Goal: Task Accomplishment & Management: Manage account settings

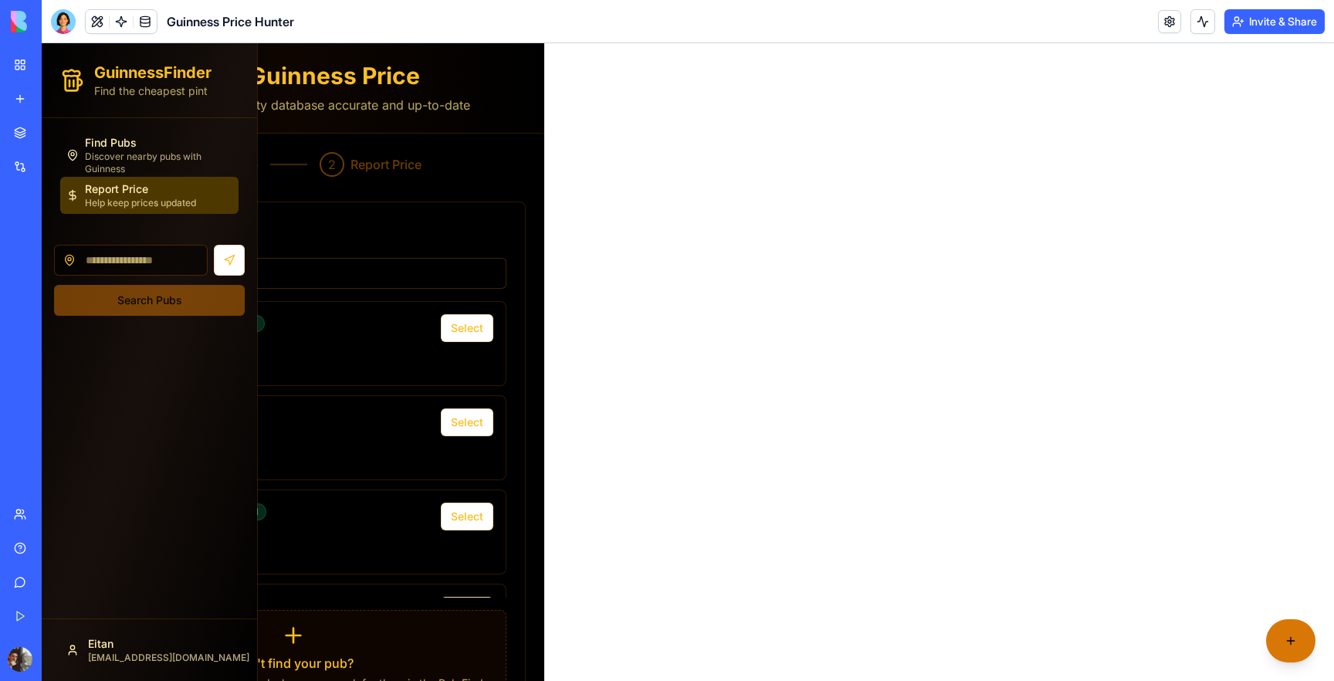
click at [638, 149] on div "GuinnessFinder Find the cheapest pint Find Pubs Discover nearby pubs with Guinn…" at bounding box center [688, 412] width 1292 height 739
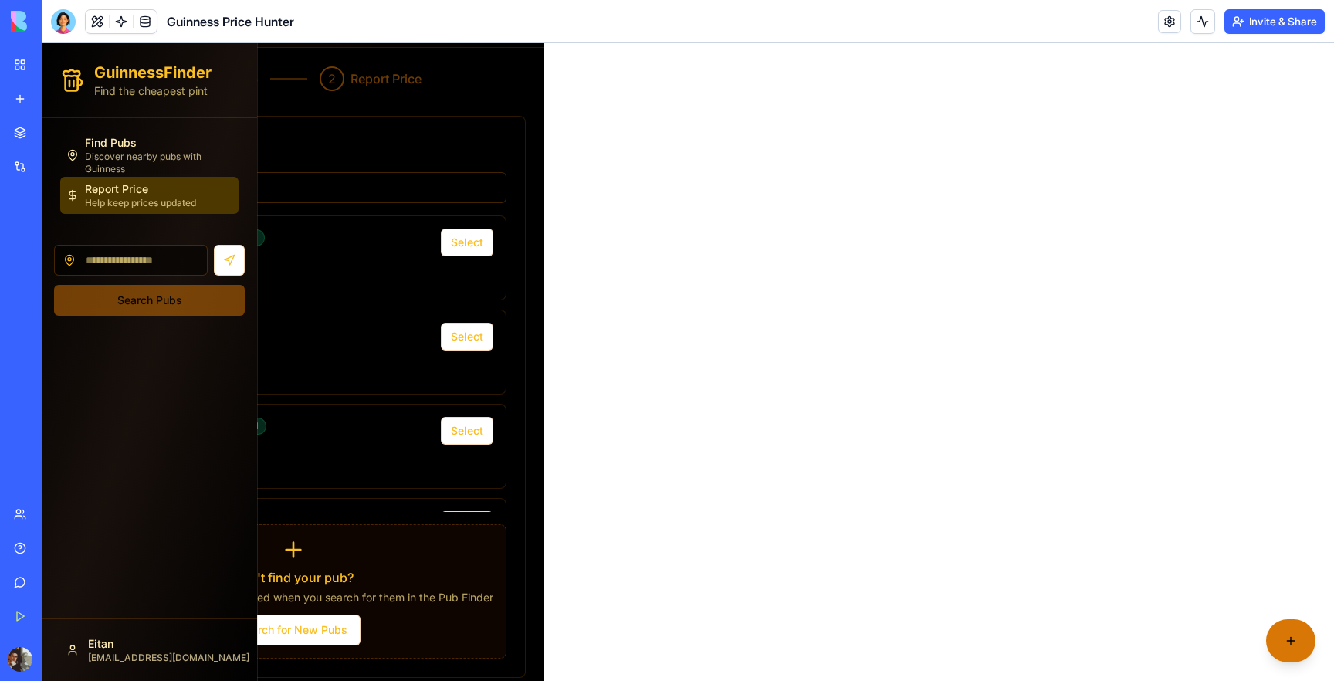
scroll to position [91, 0]
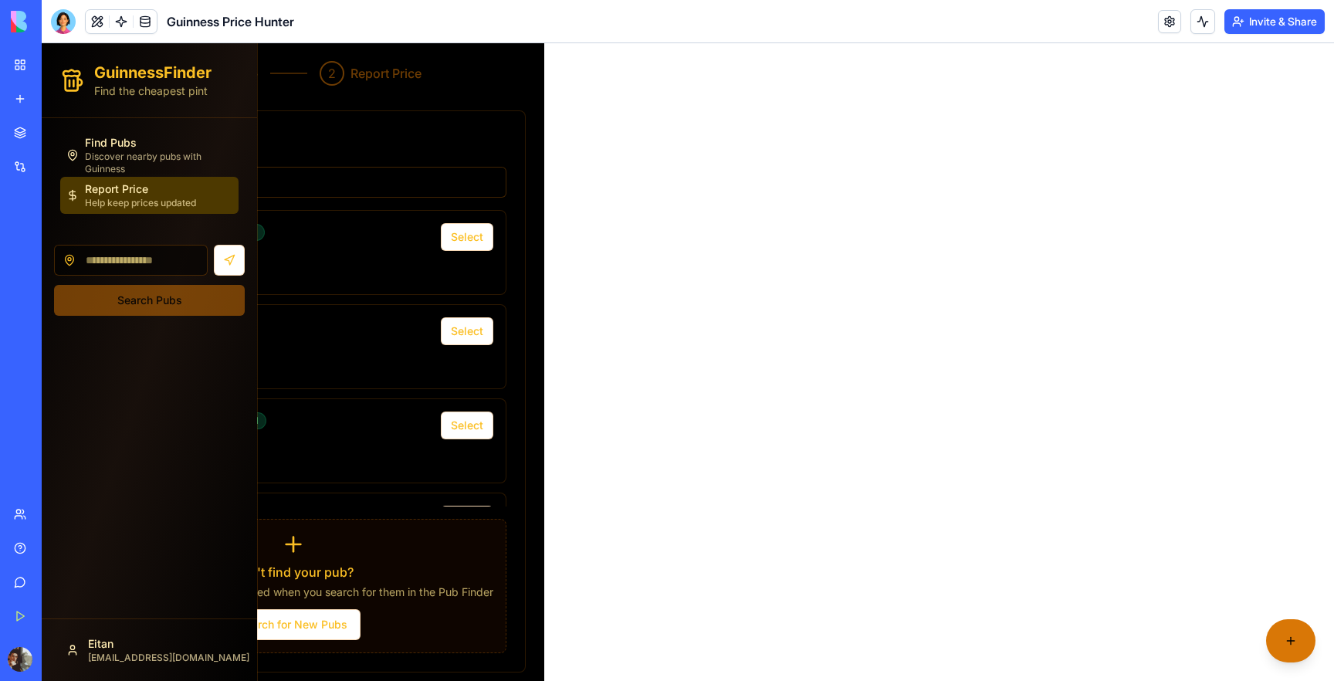
click at [57, 239] on div "Guinness Price Hunter" at bounding box center [35, 240] width 43 height 15
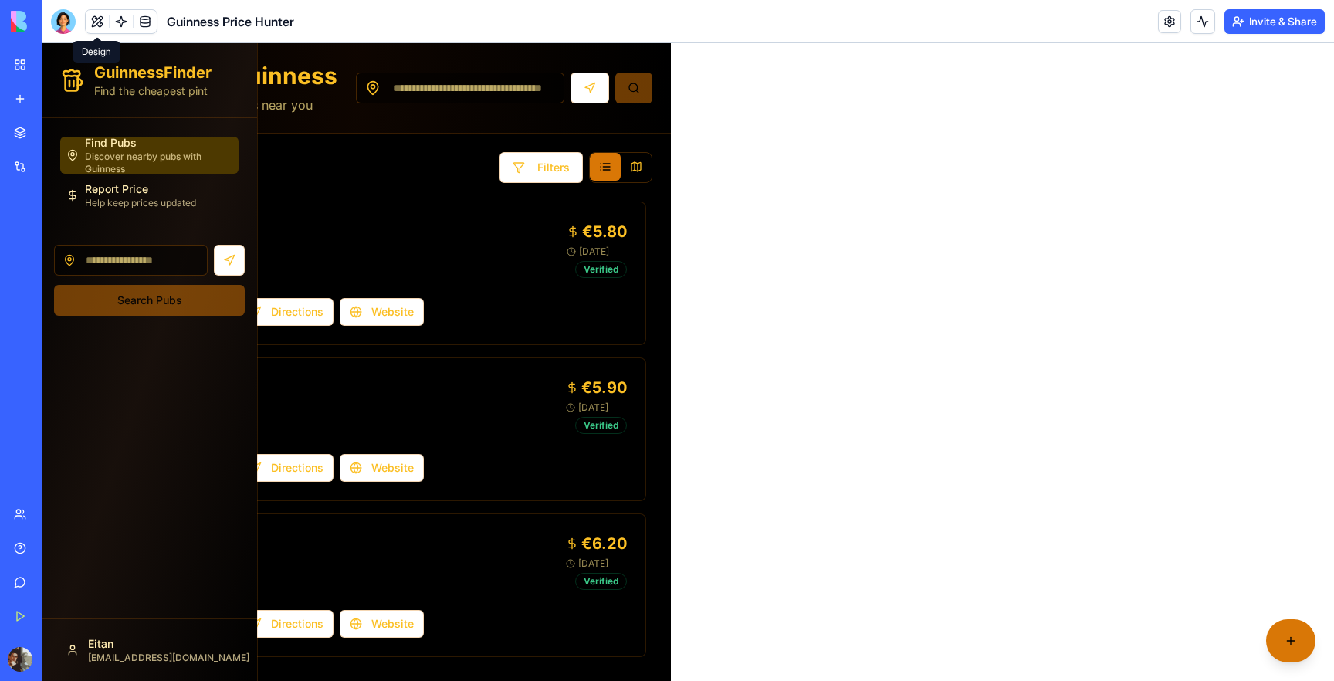
click at [98, 21] on button at bounding box center [97, 21] width 23 height 23
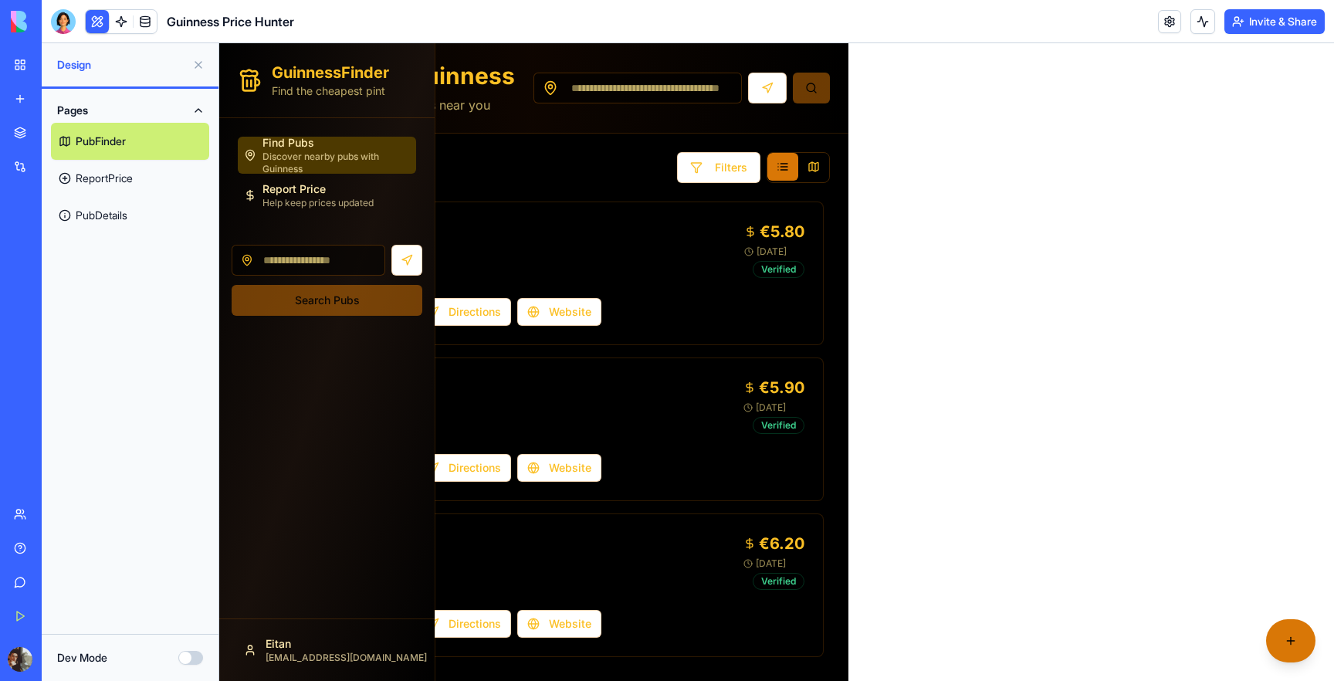
click at [130, 175] on link "ReportPrice" at bounding box center [130, 178] width 158 height 37
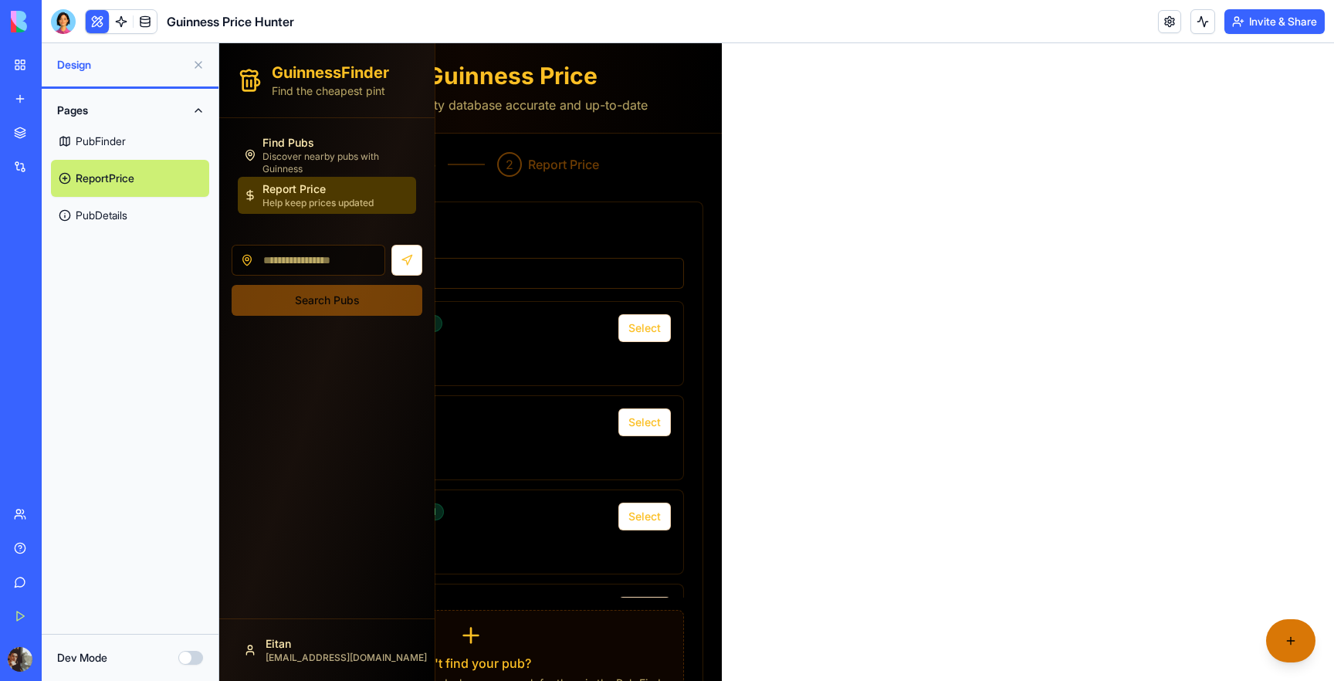
click at [130, 215] on link "PubDetails" at bounding box center [130, 215] width 158 height 37
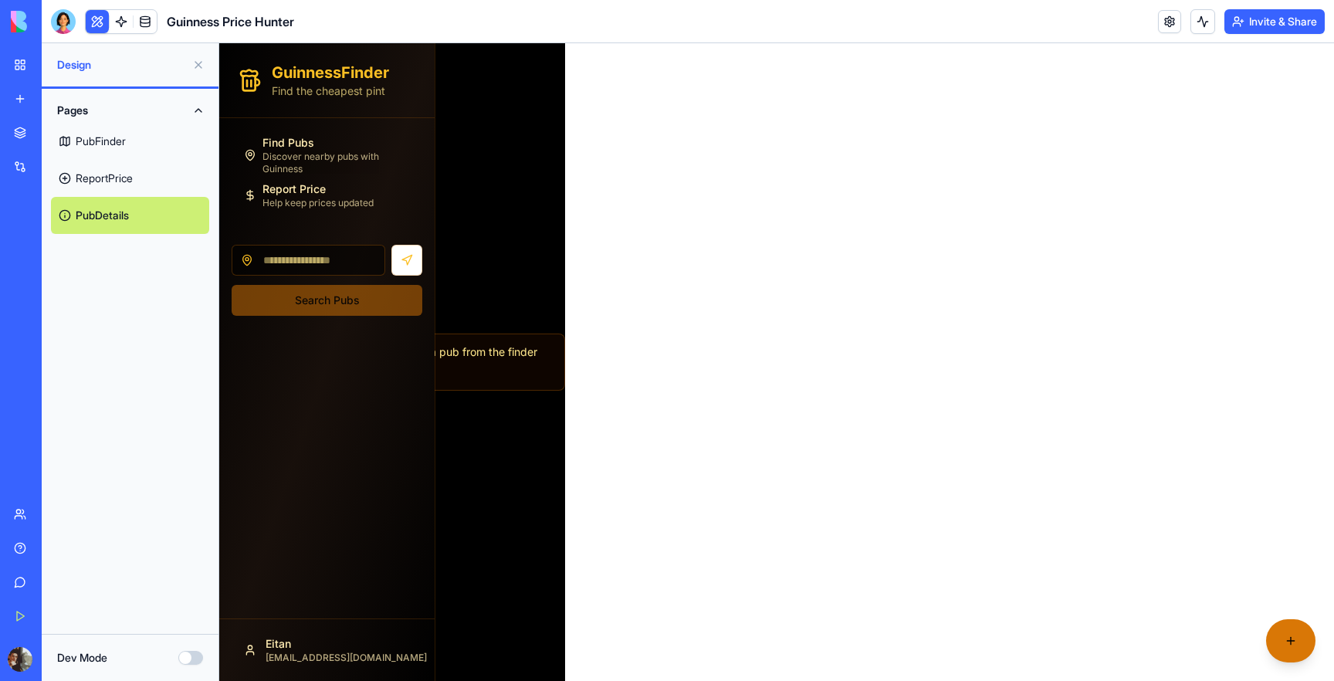
click at [130, 135] on link "PubFinder" at bounding box center [130, 141] width 158 height 37
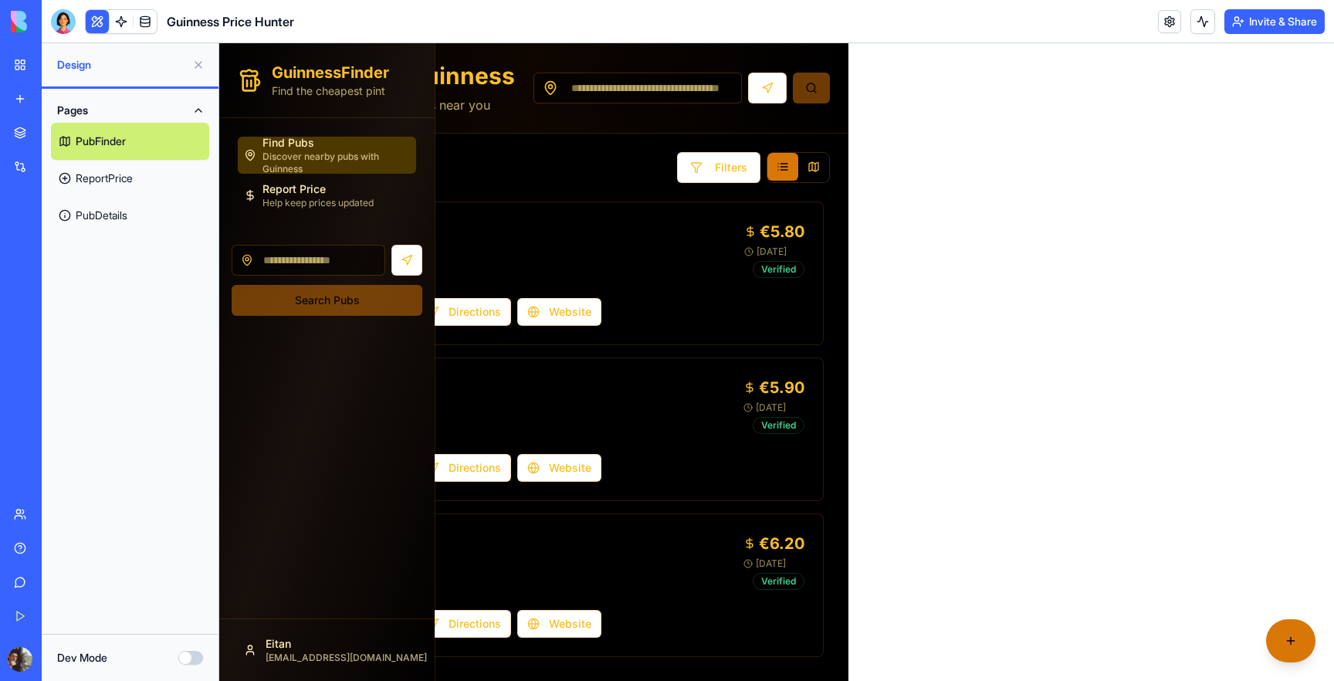
click at [650, 95] on input at bounding box center [637, 88] width 208 height 31
type input "********"
click at [766, 94] on button at bounding box center [767, 88] width 39 height 31
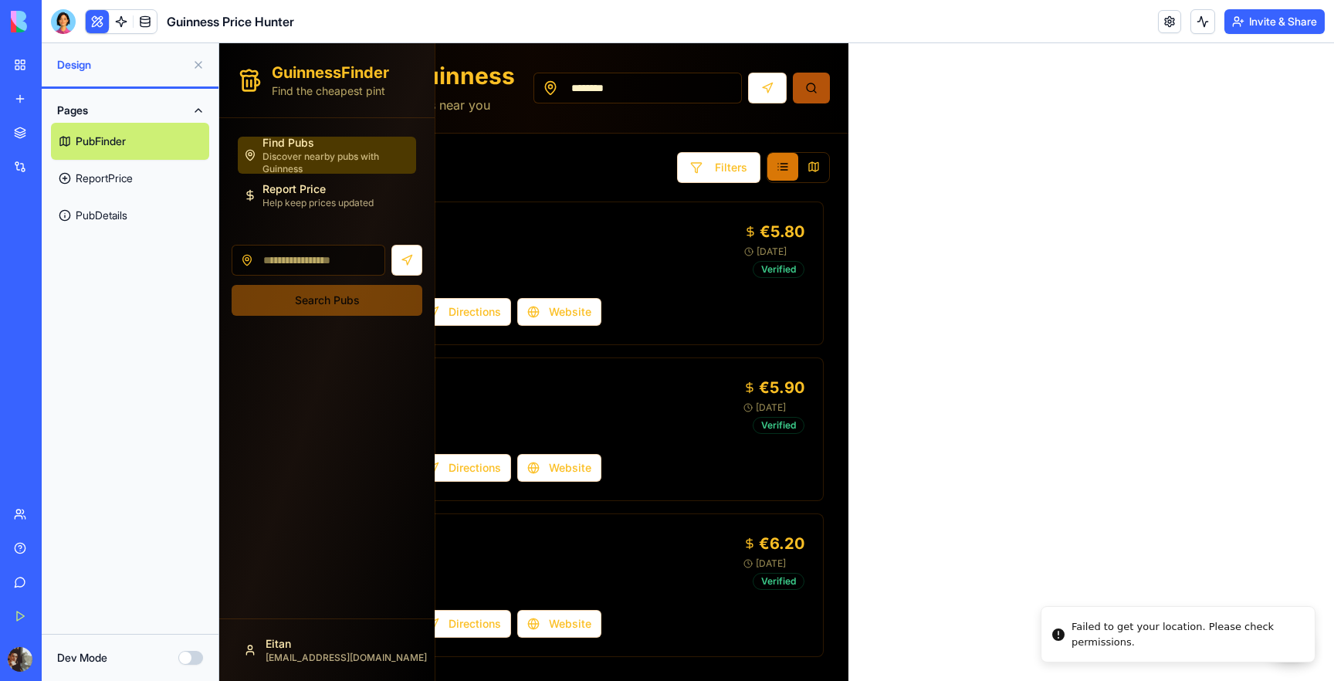
click at [808, 93] on button at bounding box center [811, 88] width 37 height 31
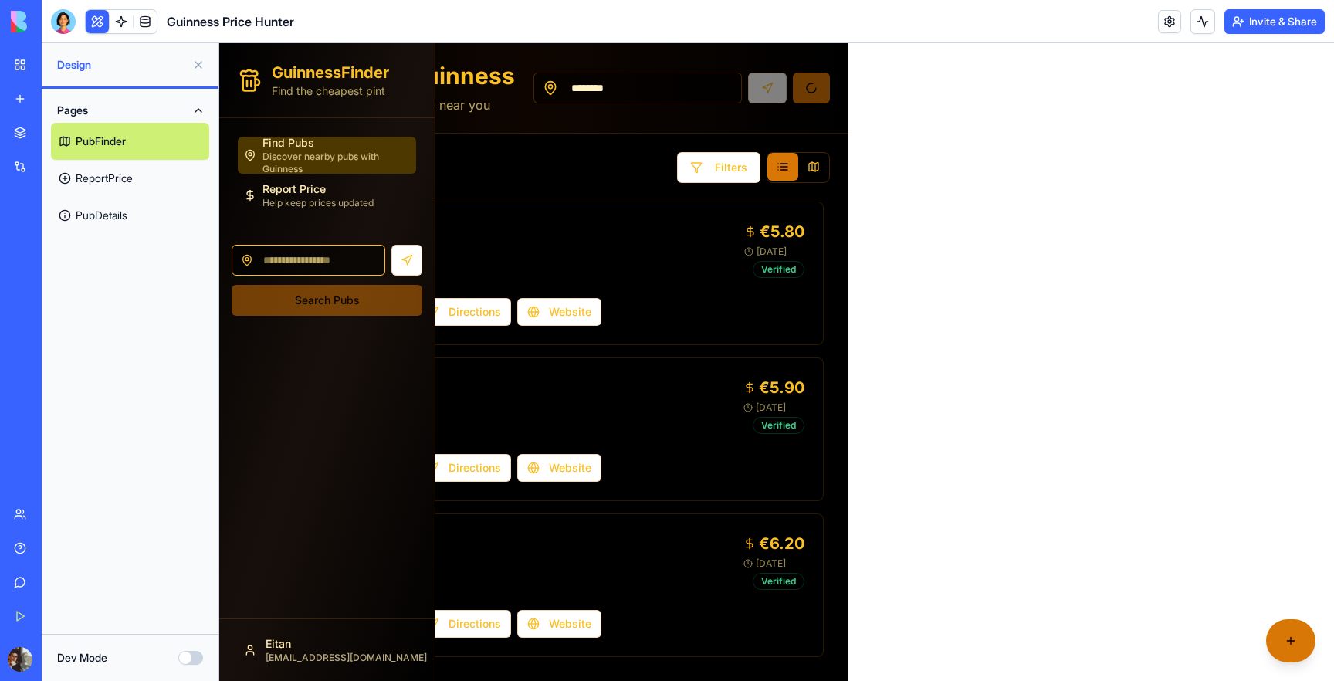
click at [331, 259] on input at bounding box center [309, 260] width 154 height 31
type input "********"
click at [344, 300] on button "Search Pubs" at bounding box center [327, 300] width 191 height 31
click at [349, 307] on button "Search Pubs" at bounding box center [327, 300] width 191 height 31
click at [184, 658] on button "Dev Mode" at bounding box center [190, 658] width 25 height 14
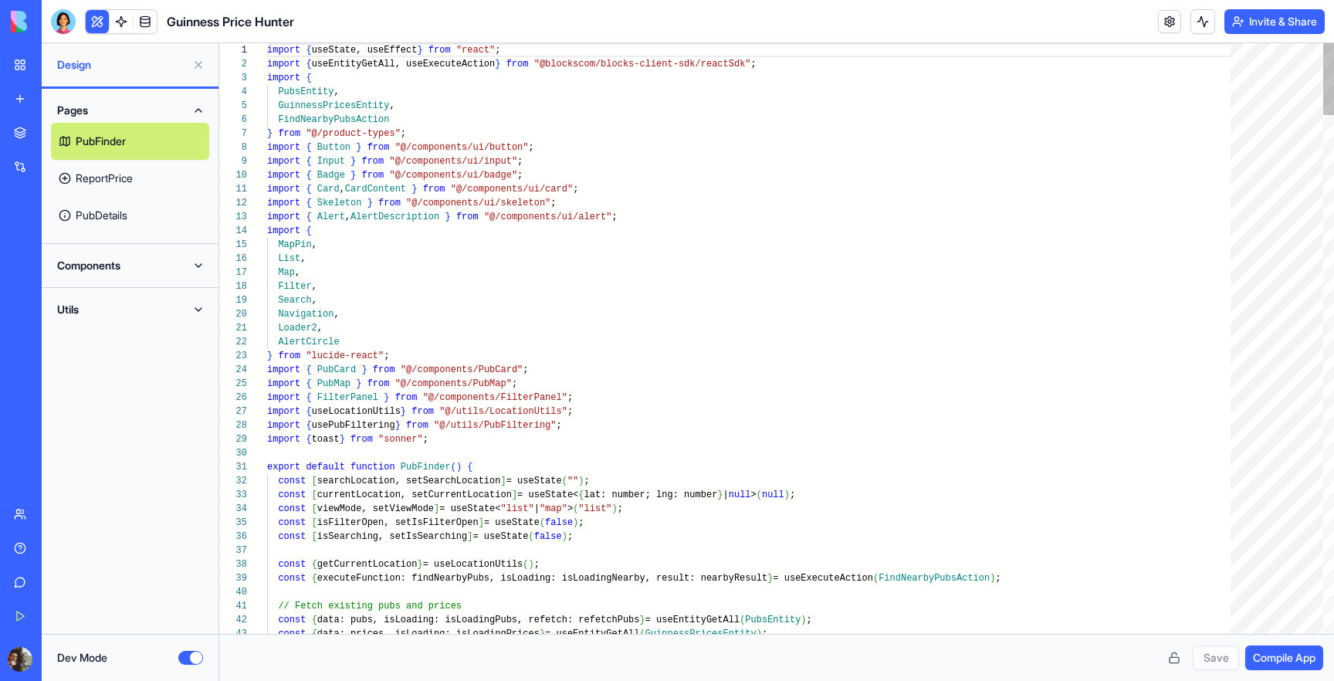
scroll to position [139, 0]
click at [115, 177] on link "ReportPrice" at bounding box center [130, 178] width 158 height 37
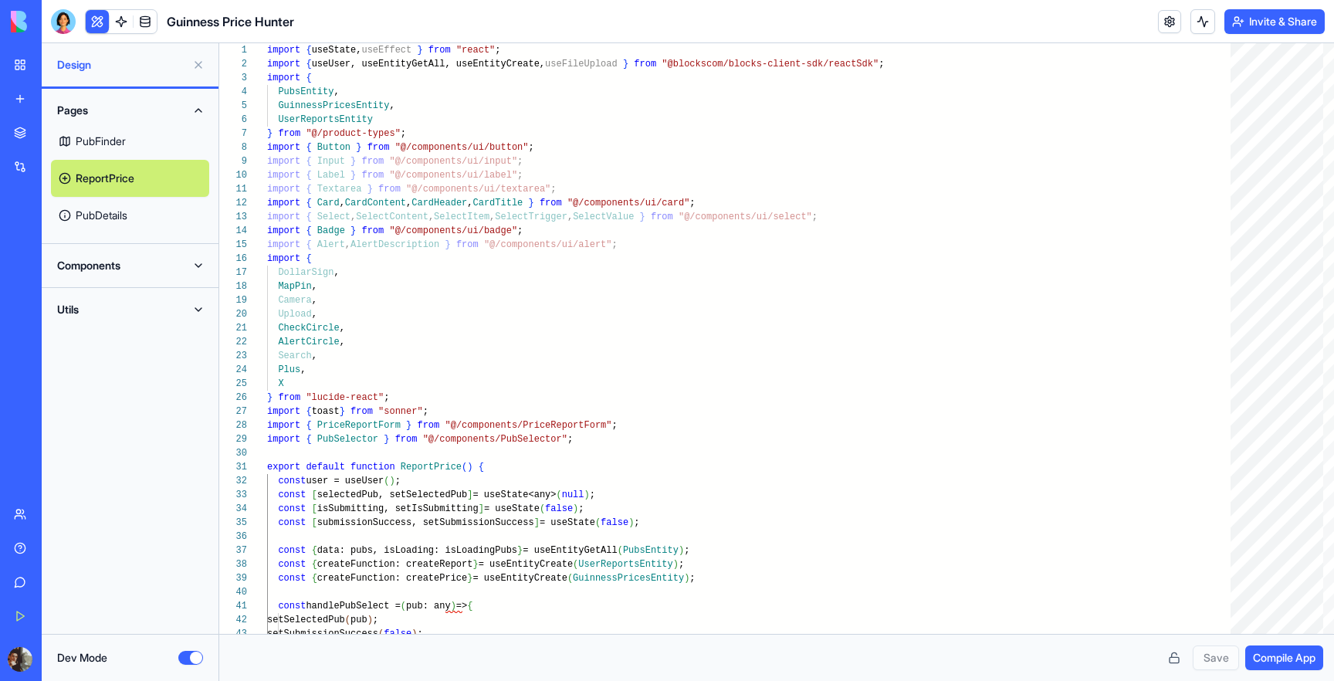
click at [125, 214] on link "PubDetails" at bounding box center [130, 215] width 158 height 37
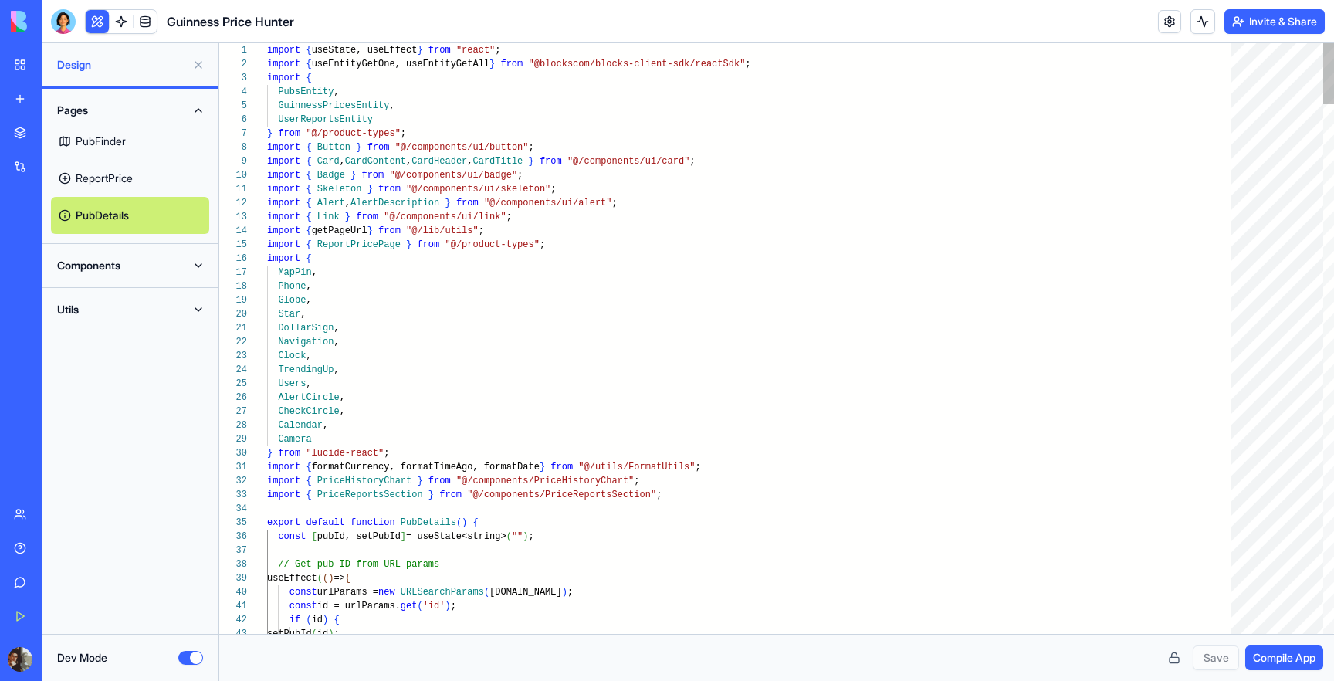
scroll to position [110, 0]
click at [138, 263] on button "Components" at bounding box center [130, 265] width 158 height 25
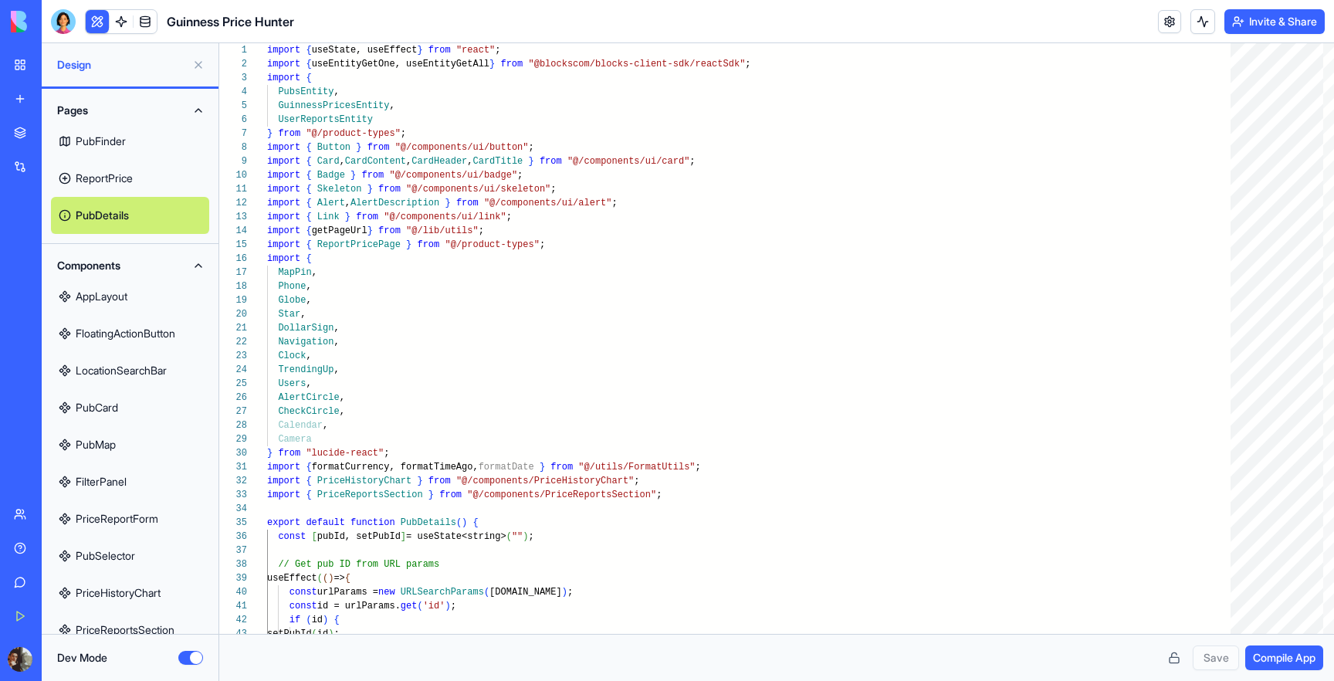
click at [138, 263] on button "Components" at bounding box center [130, 265] width 158 height 25
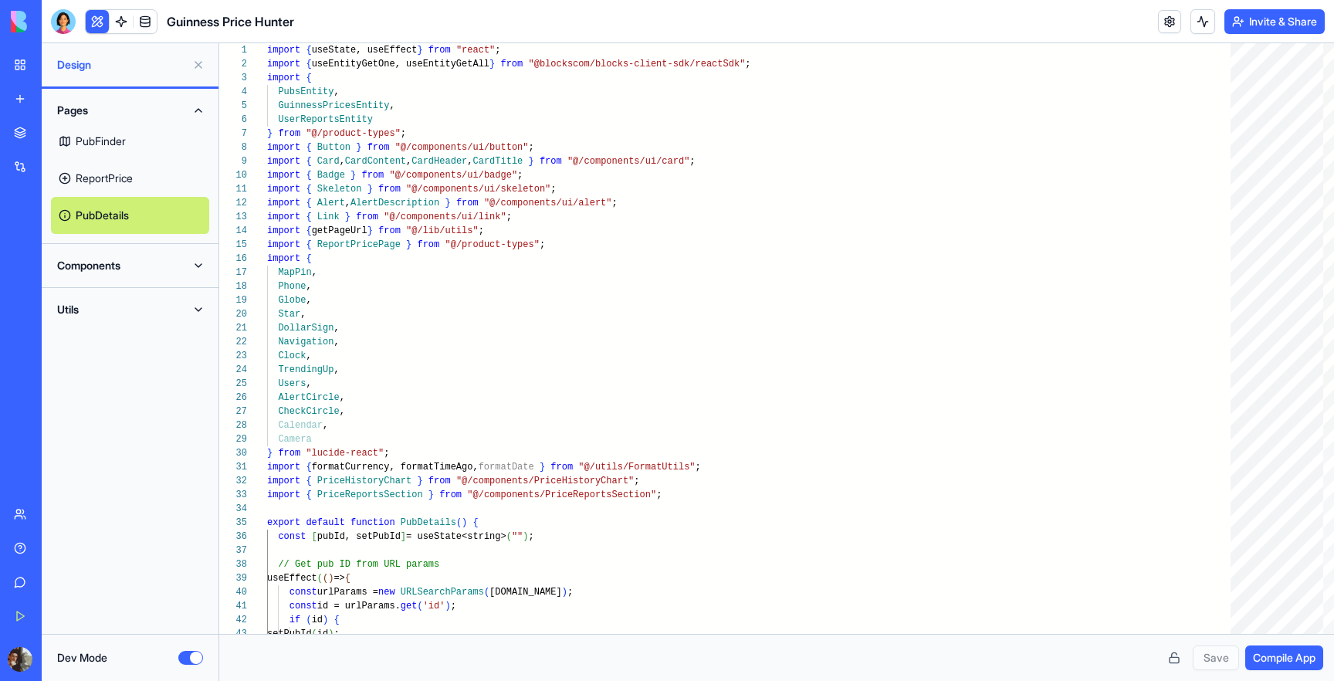
click at [139, 262] on button "Components" at bounding box center [130, 265] width 158 height 25
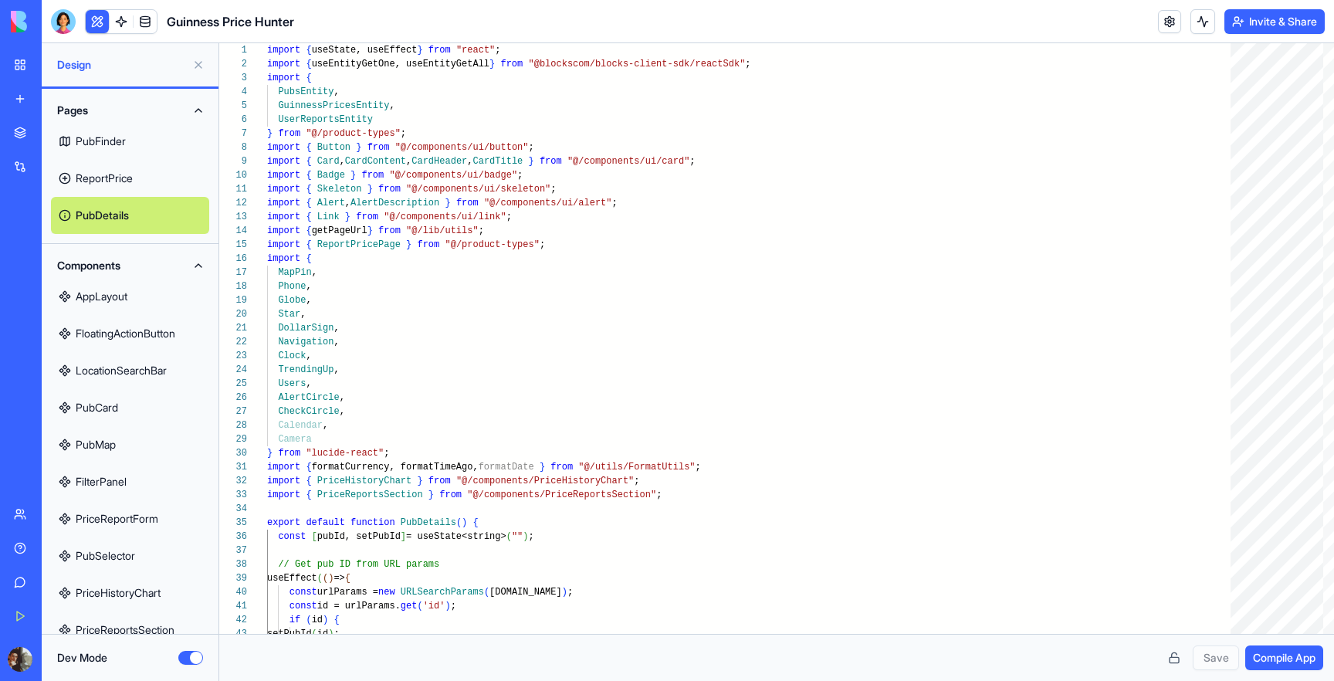
click at [111, 296] on link "AppLayout" at bounding box center [130, 296] width 158 height 37
type textarea "** *"
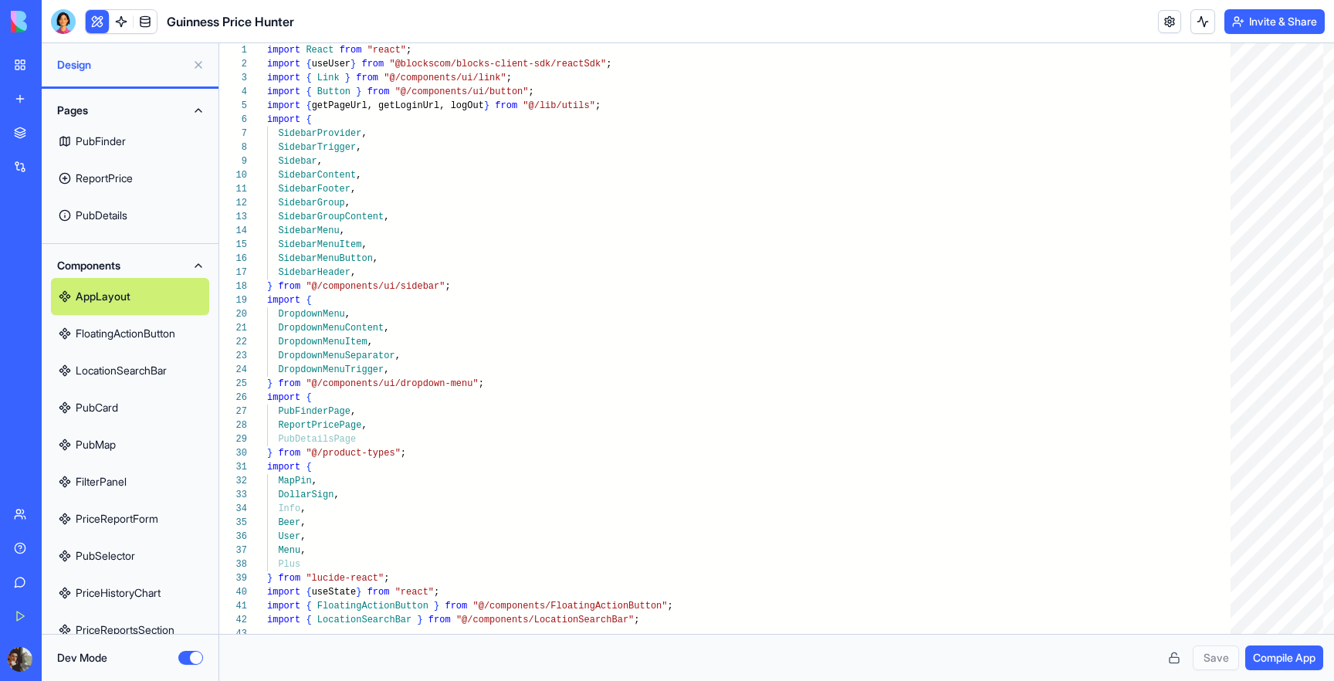
scroll to position [68, 0]
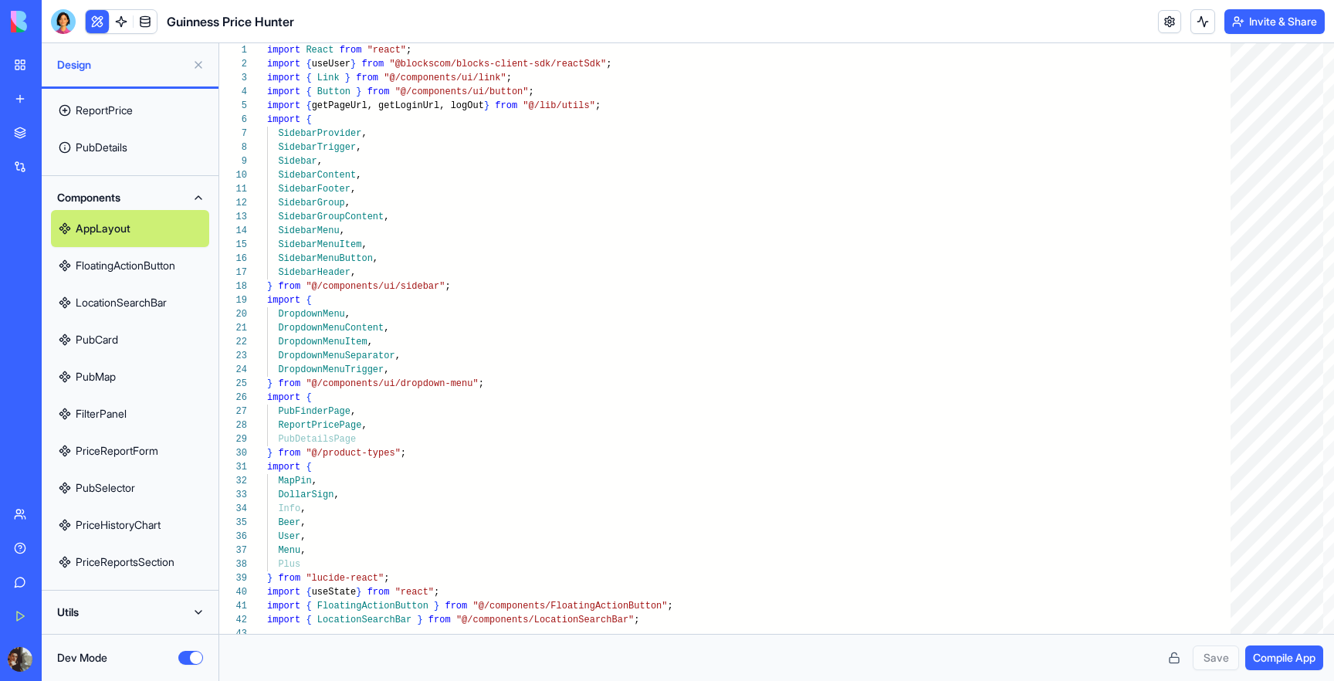
click at [194, 662] on button "Dev Mode" at bounding box center [190, 658] width 25 height 14
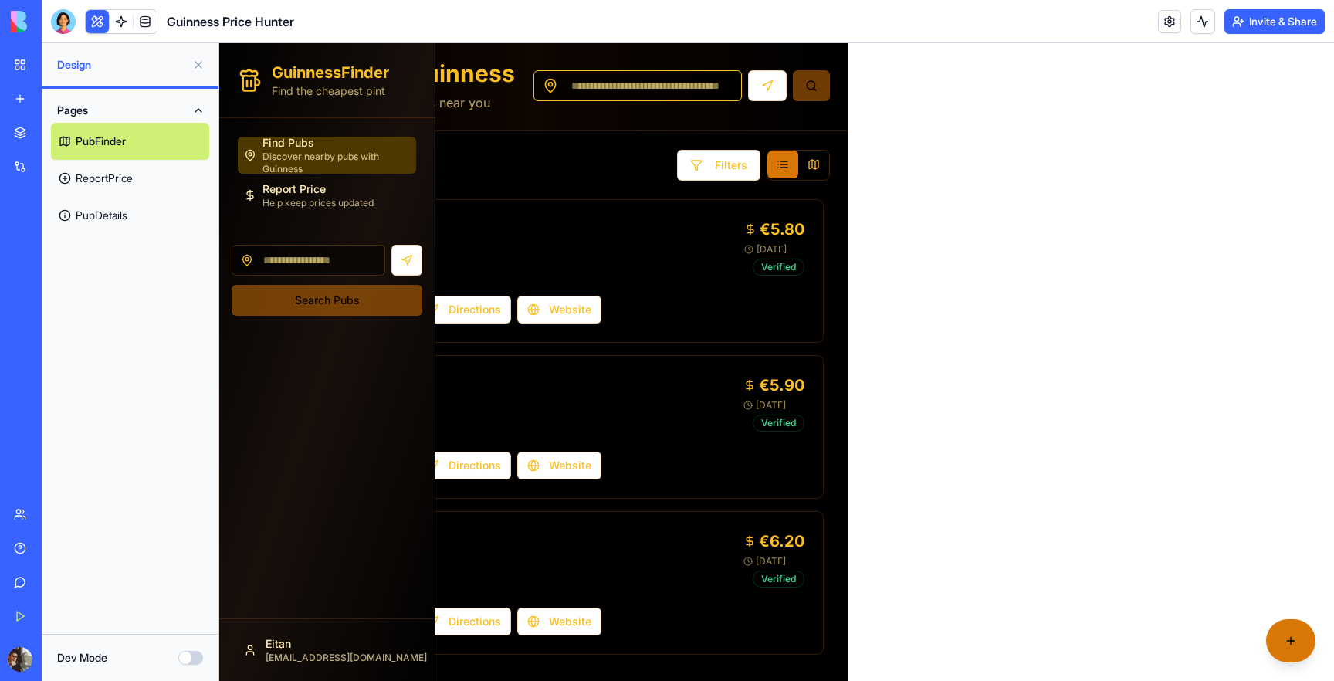
click at [601, 90] on input at bounding box center [637, 85] width 208 height 31
type input "********"
click at [811, 169] on button at bounding box center [813, 165] width 31 height 28
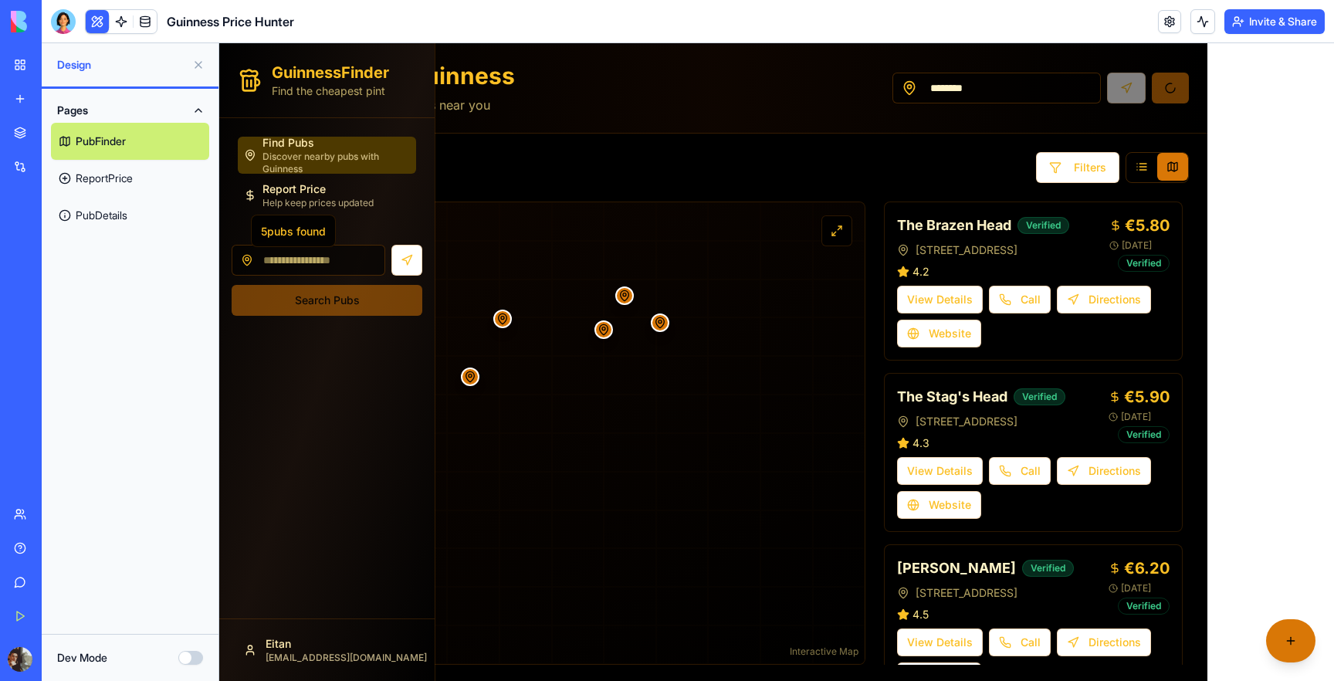
scroll to position [2, 0]
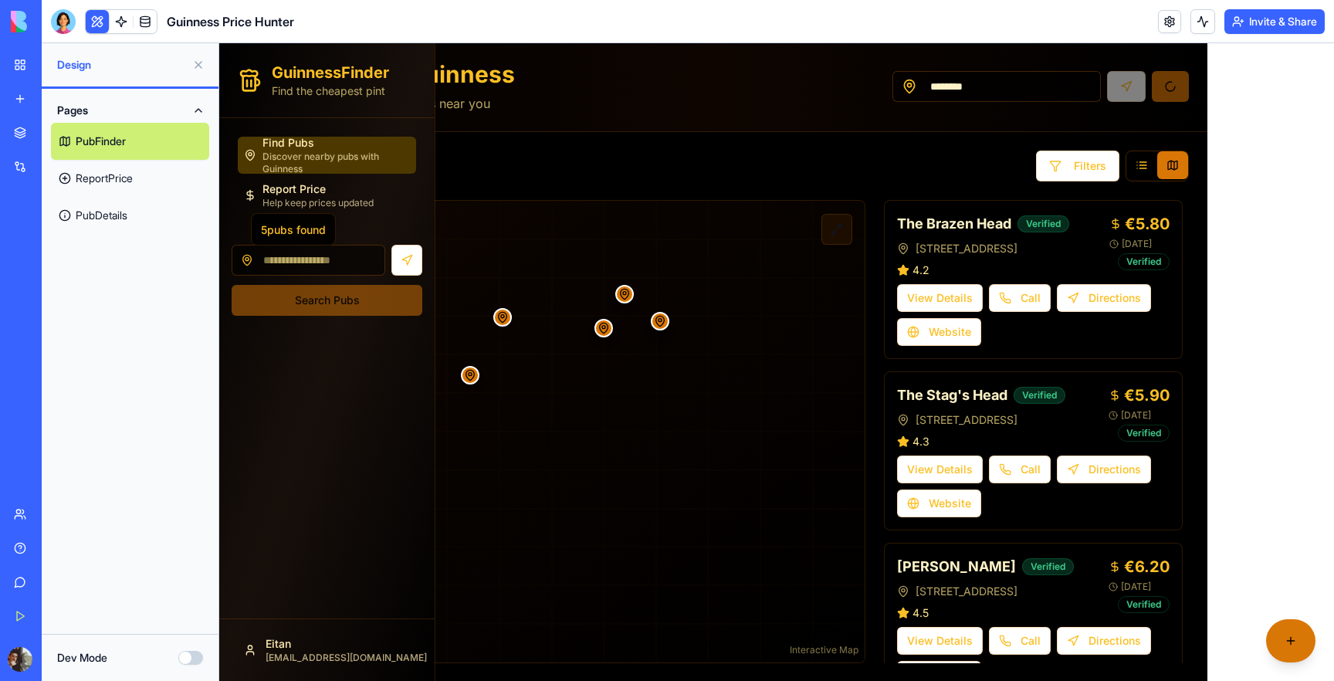
click at [836, 229] on button at bounding box center [836, 229] width 31 height 31
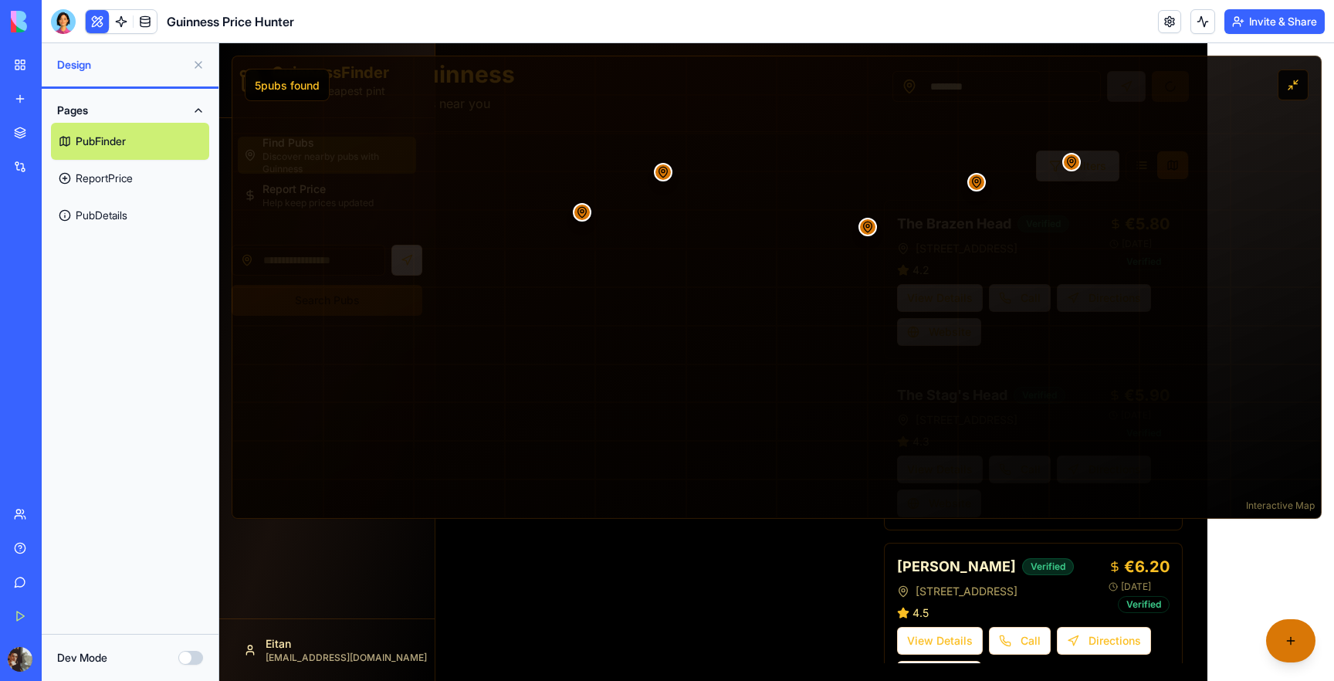
drag, startPoint x: 801, startPoint y: 306, endPoint x: 720, endPoint y: 303, distance: 81.2
click at [718, 303] on div at bounding box center [776, 287] width 1089 height 462
click at [1282, 87] on button at bounding box center [1293, 84] width 31 height 31
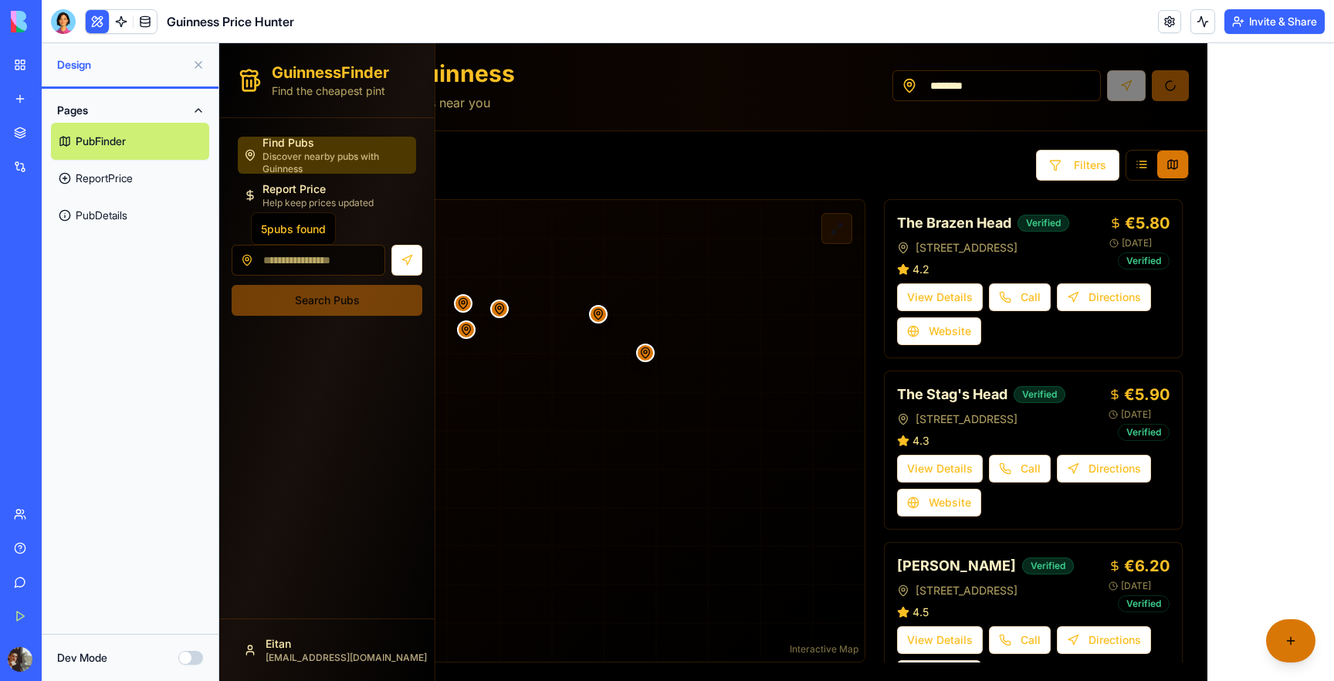
scroll to position [0, 0]
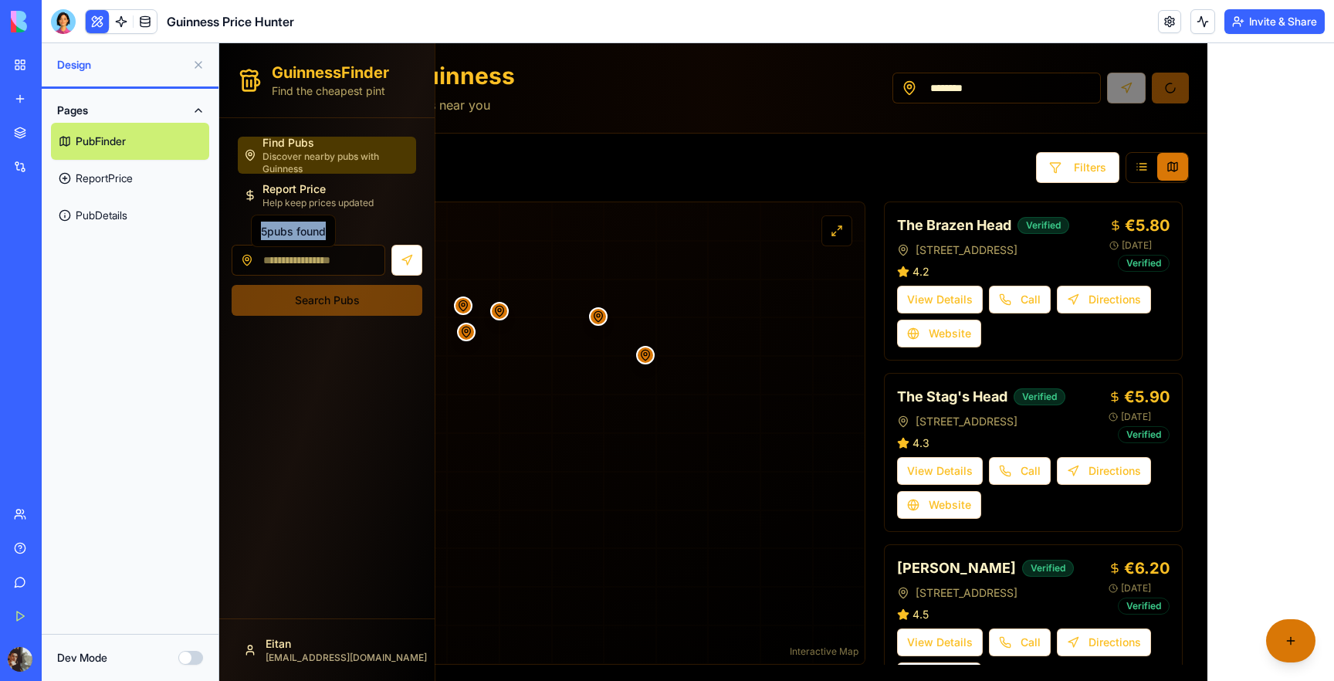
drag, startPoint x: 659, startPoint y: 185, endPoint x: 750, endPoint y: 181, distance: 90.4
click at [750, 181] on div "5 pubs found Filters 5 pubs found EUR 5.8 The Brazen Head EUR 5.9 The Stag's He…" at bounding box center [713, 409] width 988 height 550
click at [1034, 86] on input "********" at bounding box center [996, 88] width 208 height 31
click at [1169, 20] on link at bounding box center [1169, 21] width 23 height 23
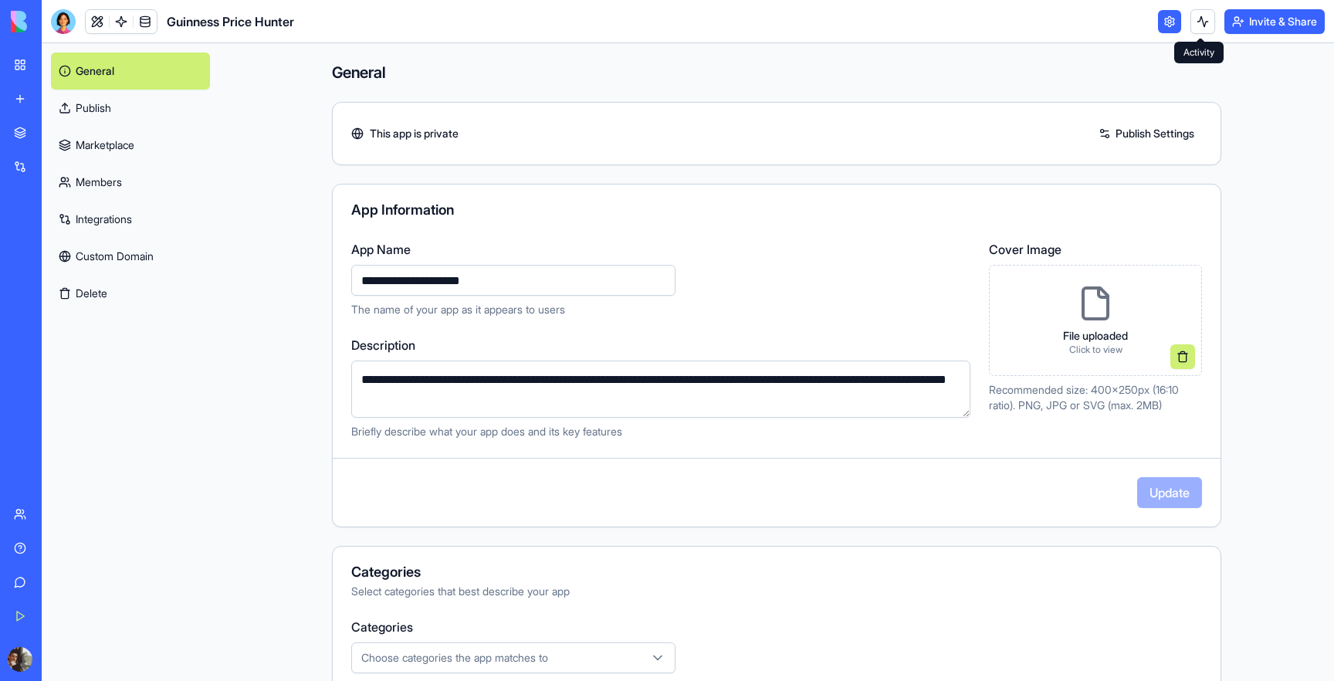
click at [1200, 22] on button at bounding box center [1202, 21] width 25 height 25
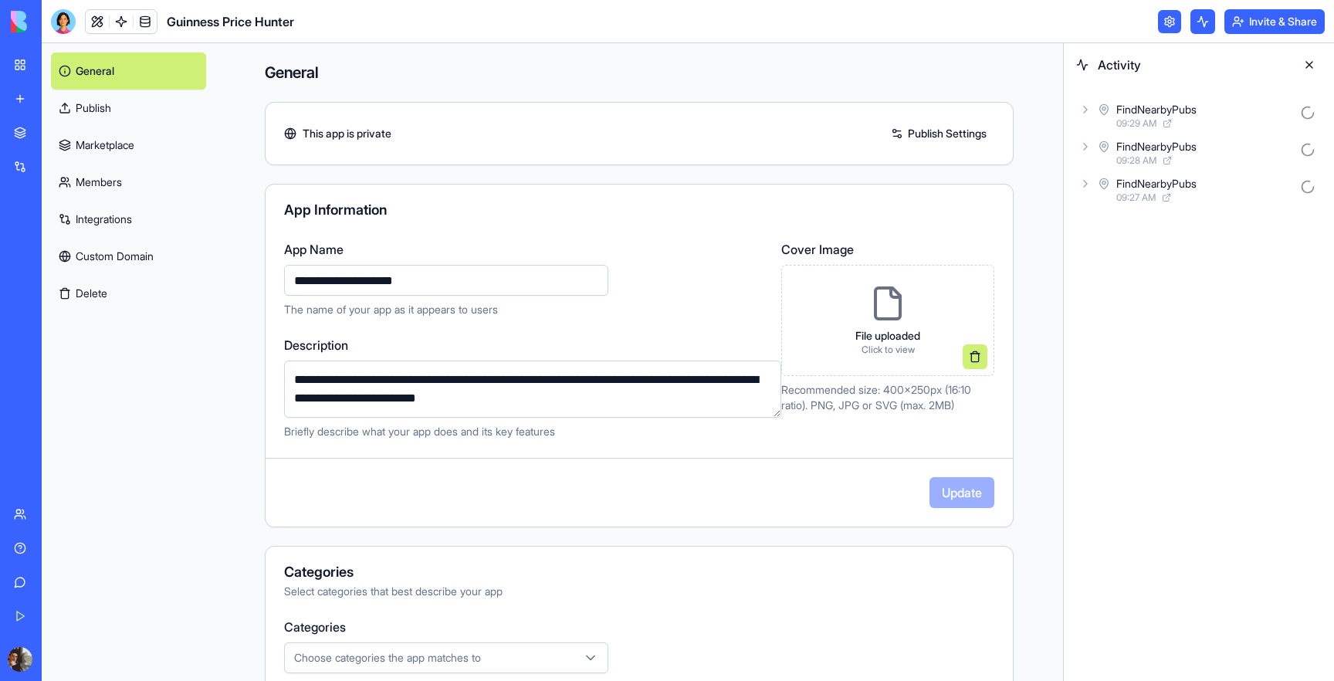
click at [1087, 113] on icon at bounding box center [1085, 109] width 12 height 12
click at [1111, 174] on icon at bounding box center [1111, 177] width 12 height 12
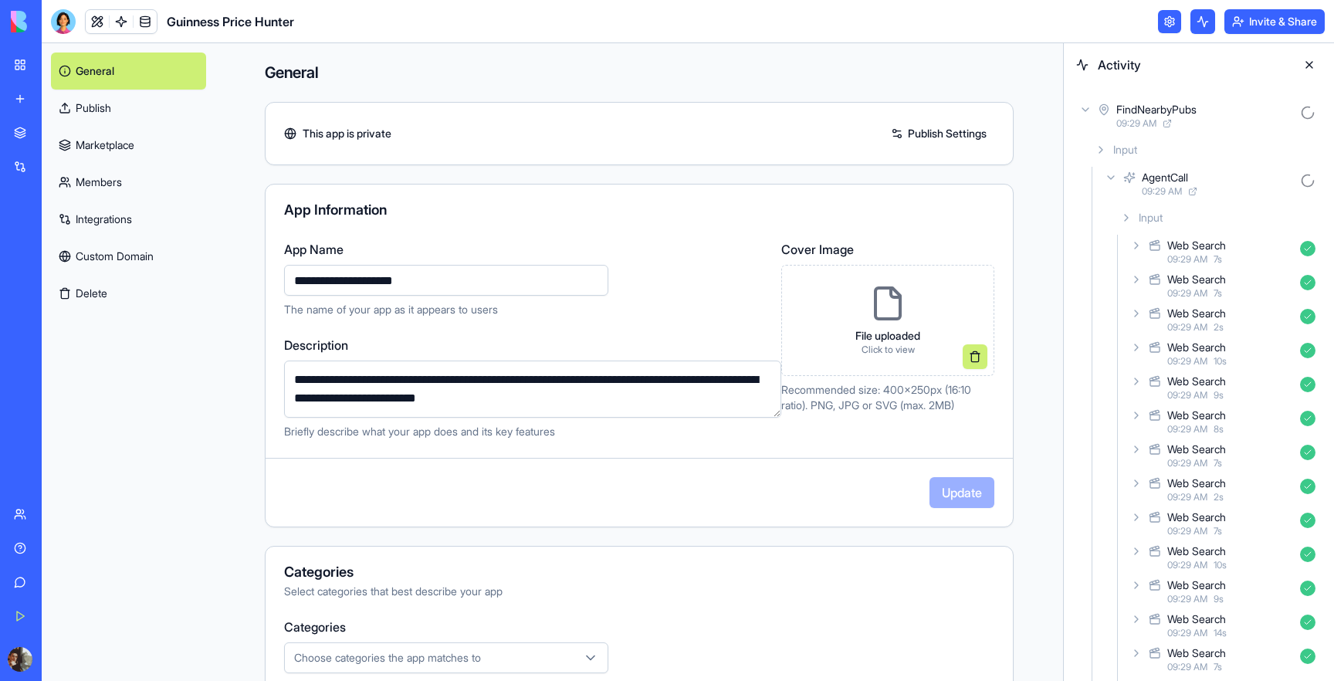
click at [1111, 174] on icon at bounding box center [1111, 177] width 12 height 12
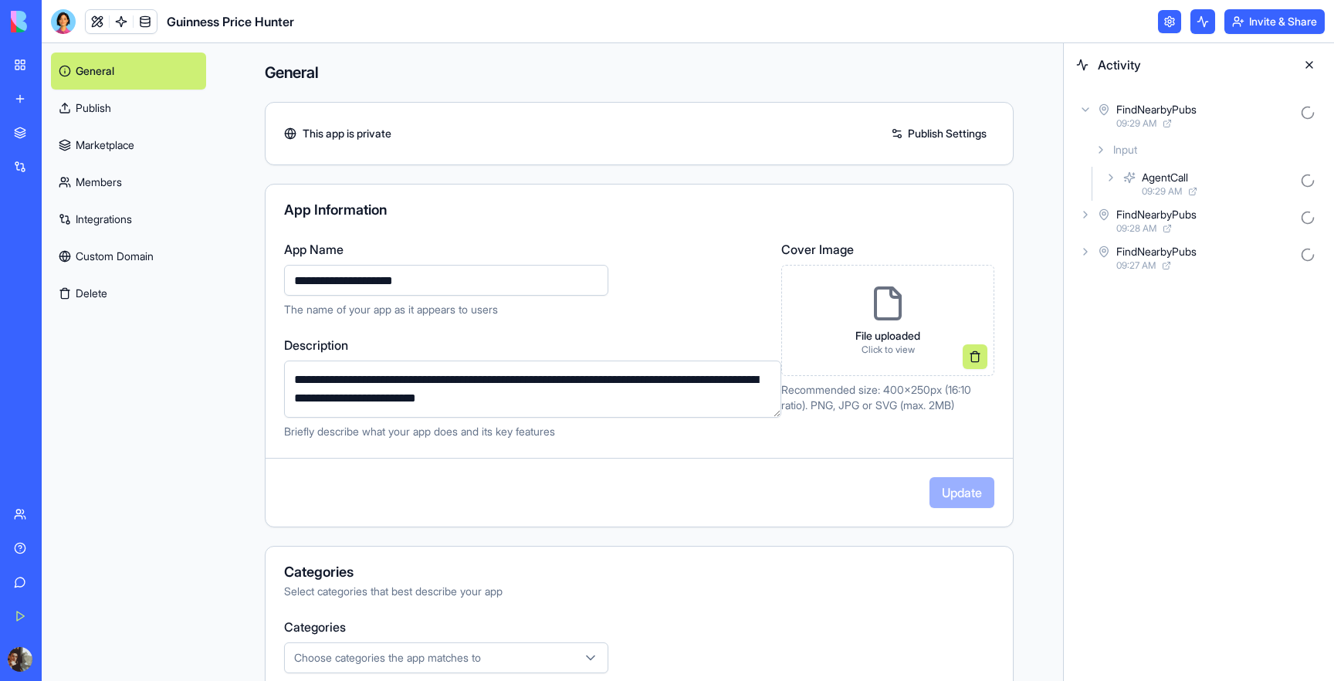
click at [1089, 211] on icon at bounding box center [1085, 214] width 12 height 12
click at [1091, 109] on icon at bounding box center [1085, 109] width 12 height 12
click at [1312, 66] on button at bounding box center [1309, 64] width 25 height 25
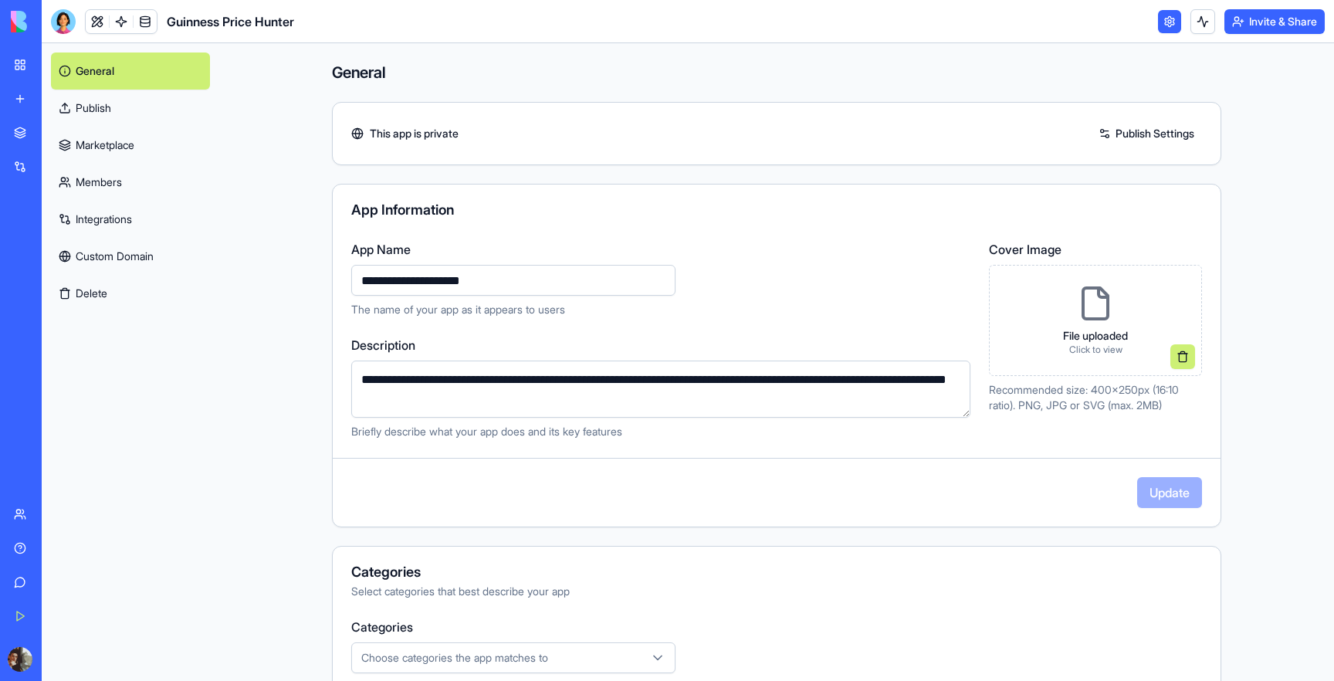
click at [1278, 23] on button "Invite & Share" at bounding box center [1274, 21] width 100 height 25
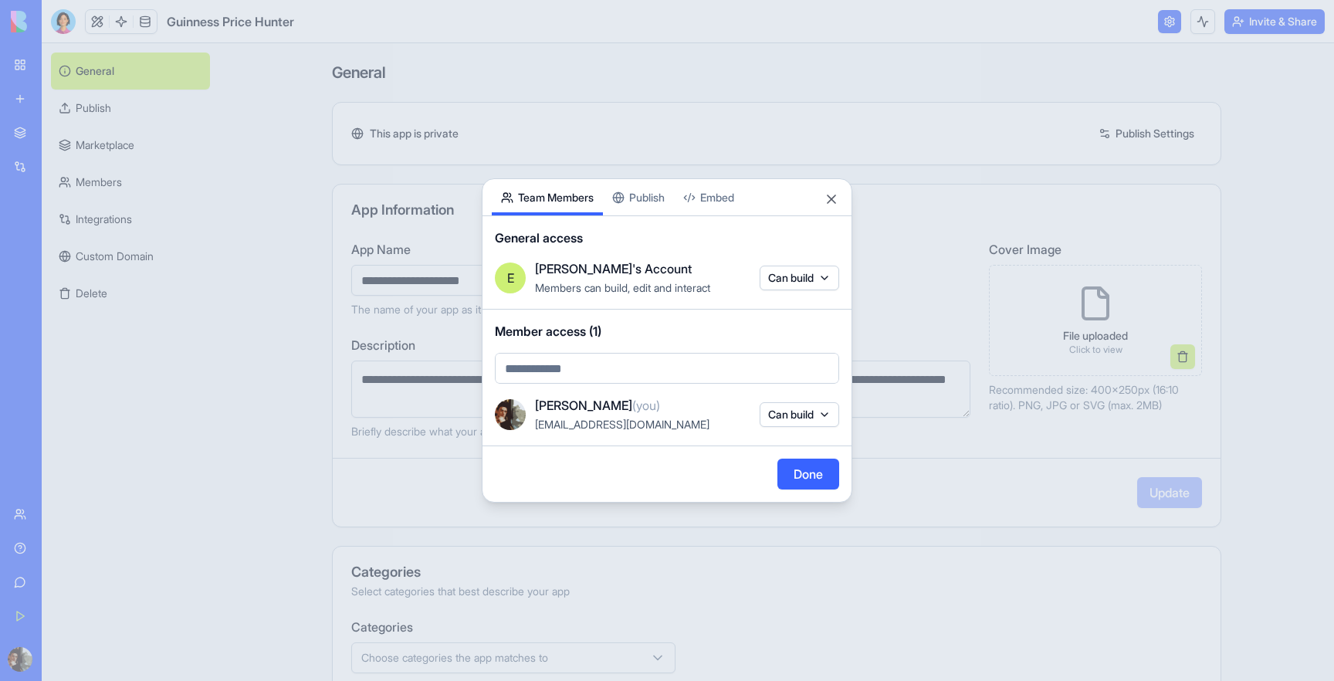
click at [647, 199] on div "Share App Team Members Publish Embed General access E [PERSON_NAME]'s Account M…" at bounding box center [667, 340] width 371 height 324
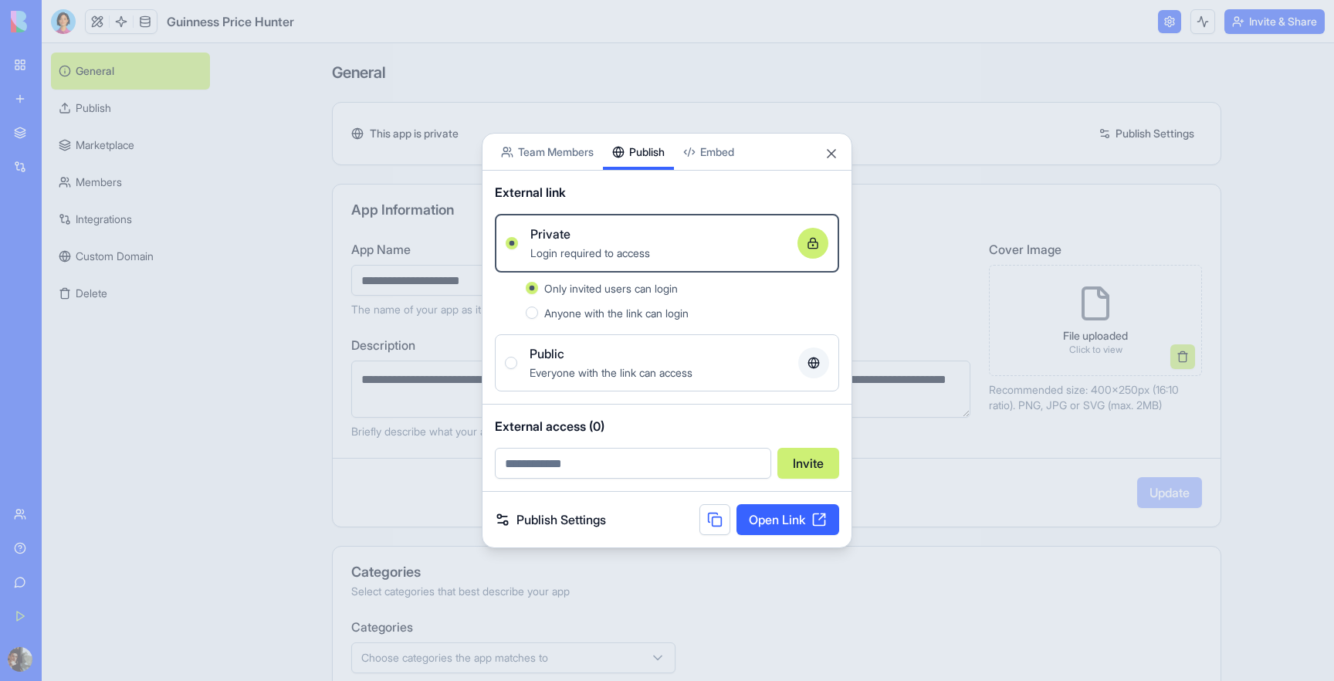
click at [509, 367] on button "Public Everyone with the link can access" at bounding box center [511, 363] width 12 height 12
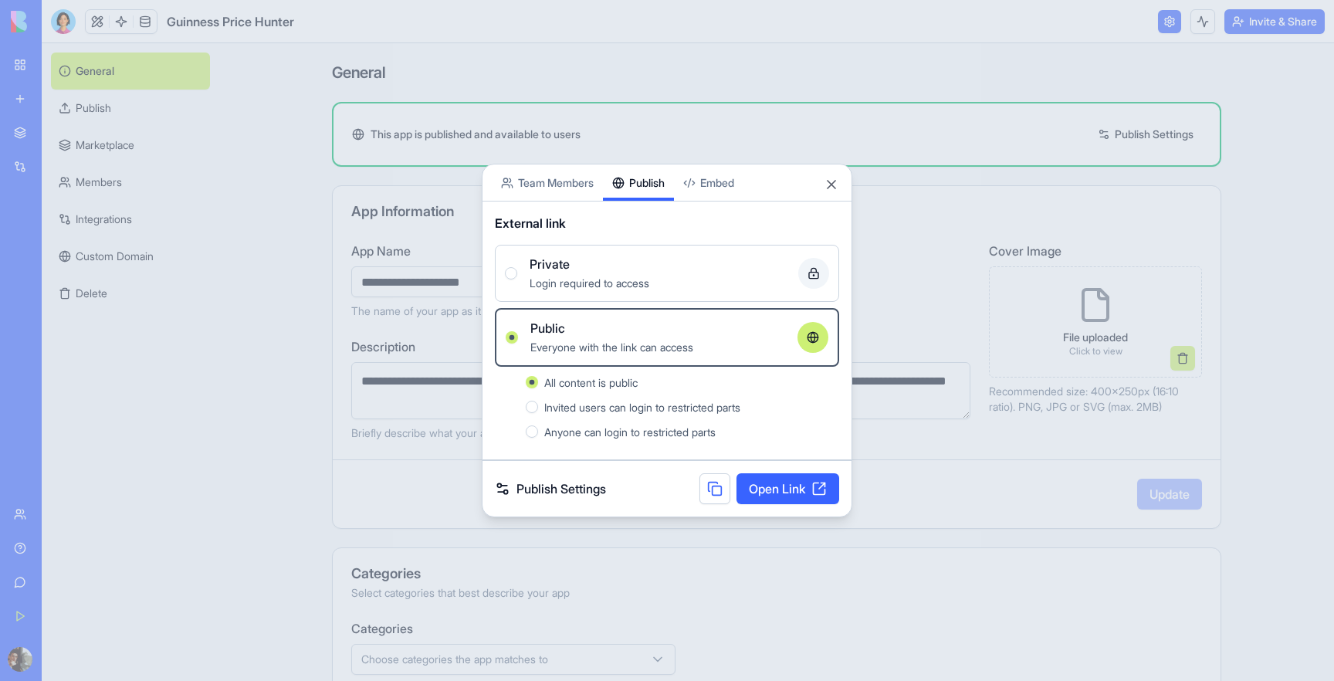
click at [782, 489] on link "Open Link" at bounding box center [787, 488] width 103 height 31
